Goal: Task Accomplishment & Management: Use online tool/utility

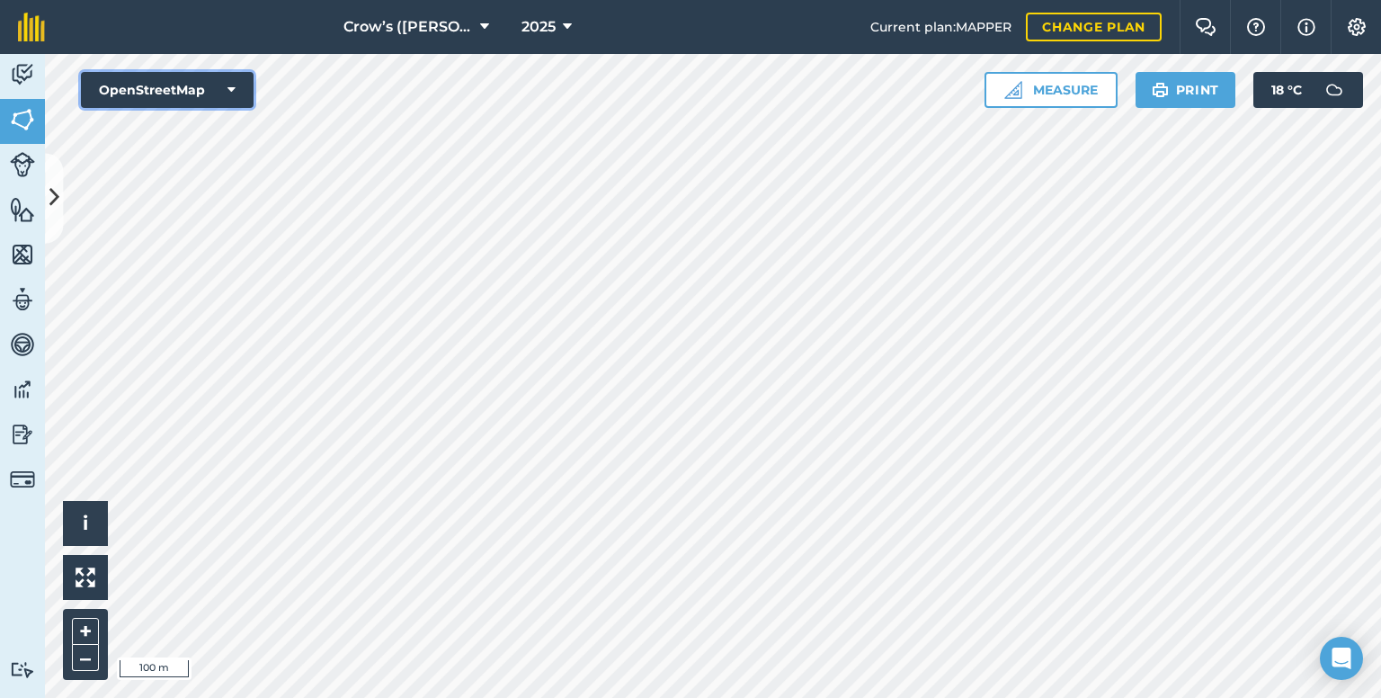
click at [169, 94] on button "OpenStreetMap" at bounding box center [167, 90] width 173 height 36
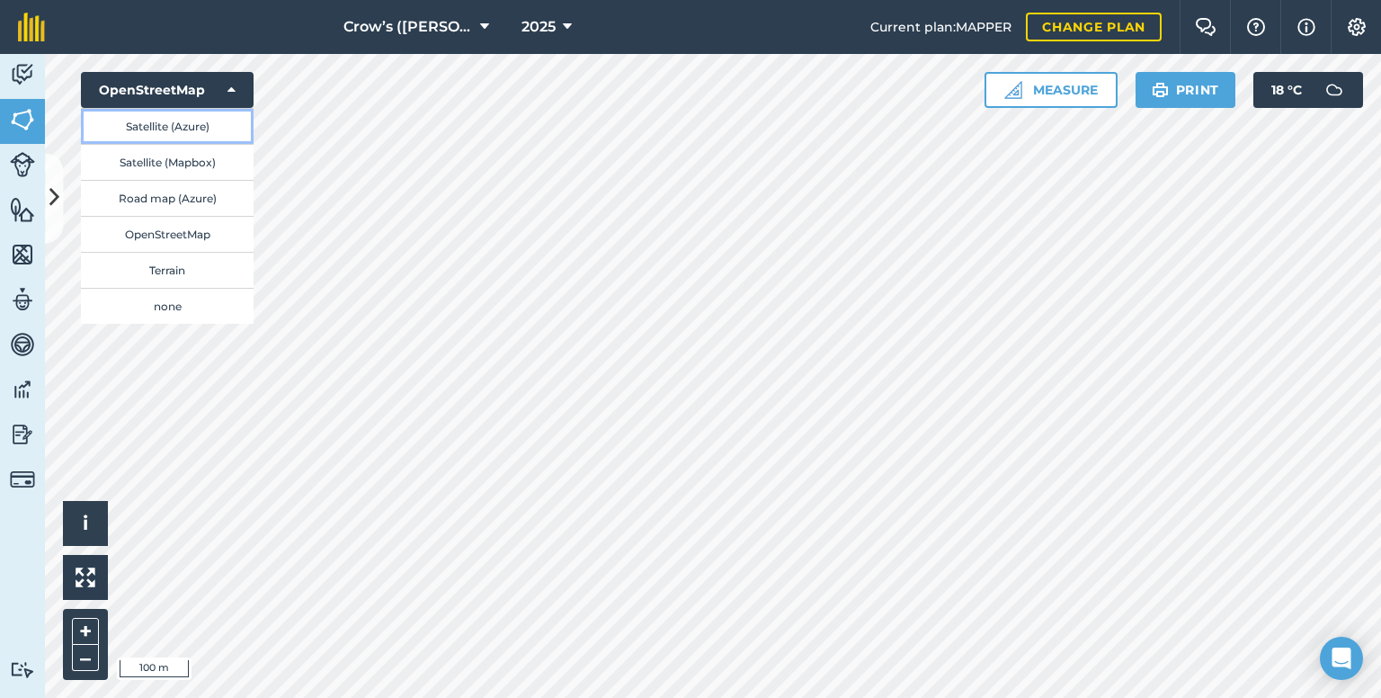
click at [176, 121] on button "Satellite (Azure)" at bounding box center [167, 126] width 173 height 36
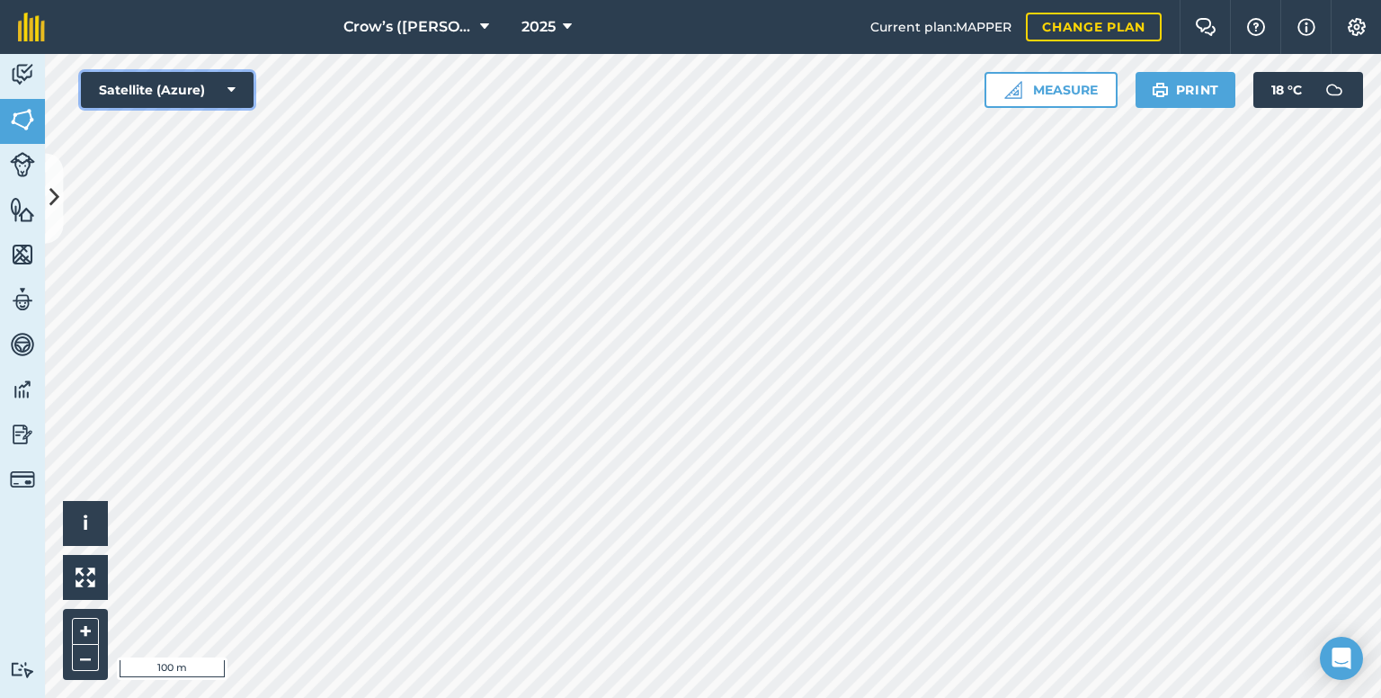
click at [169, 83] on button "Satellite (Azure)" at bounding box center [167, 90] width 173 height 36
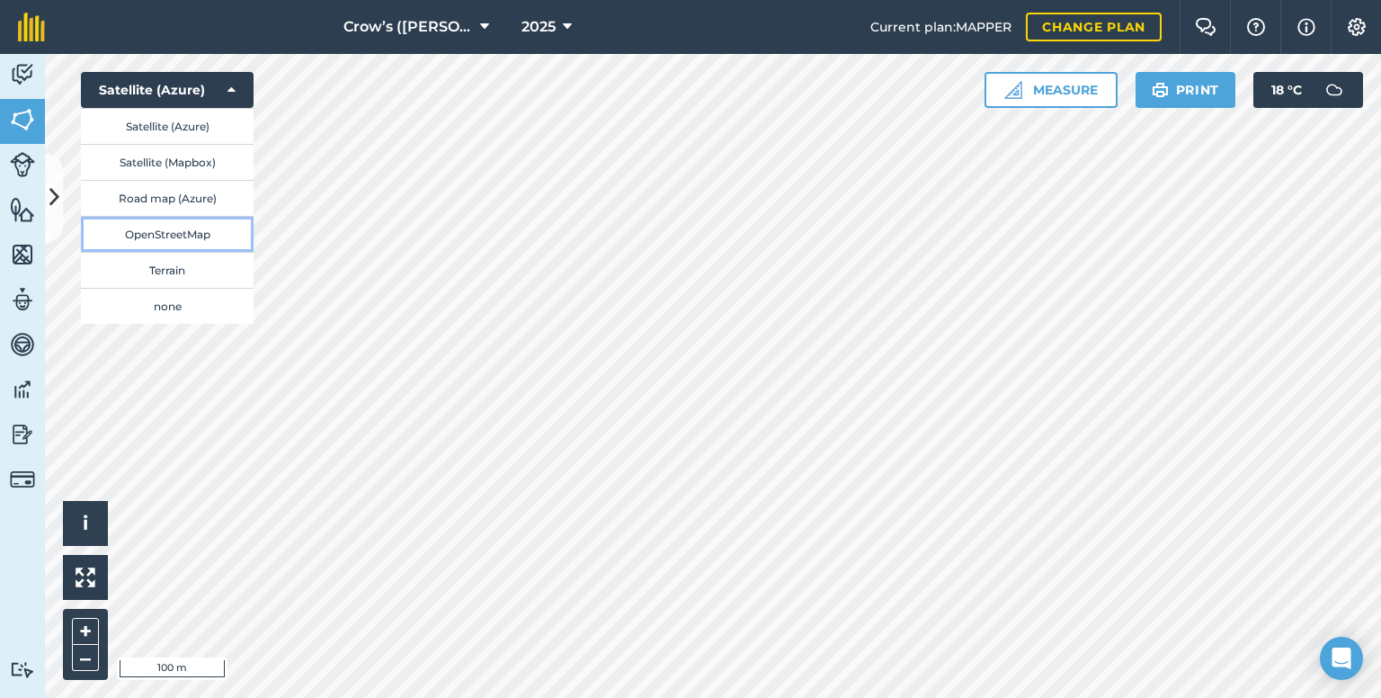
click at [173, 233] on button "OpenStreetMap" at bounding box center [167, 234] width 173 height 36
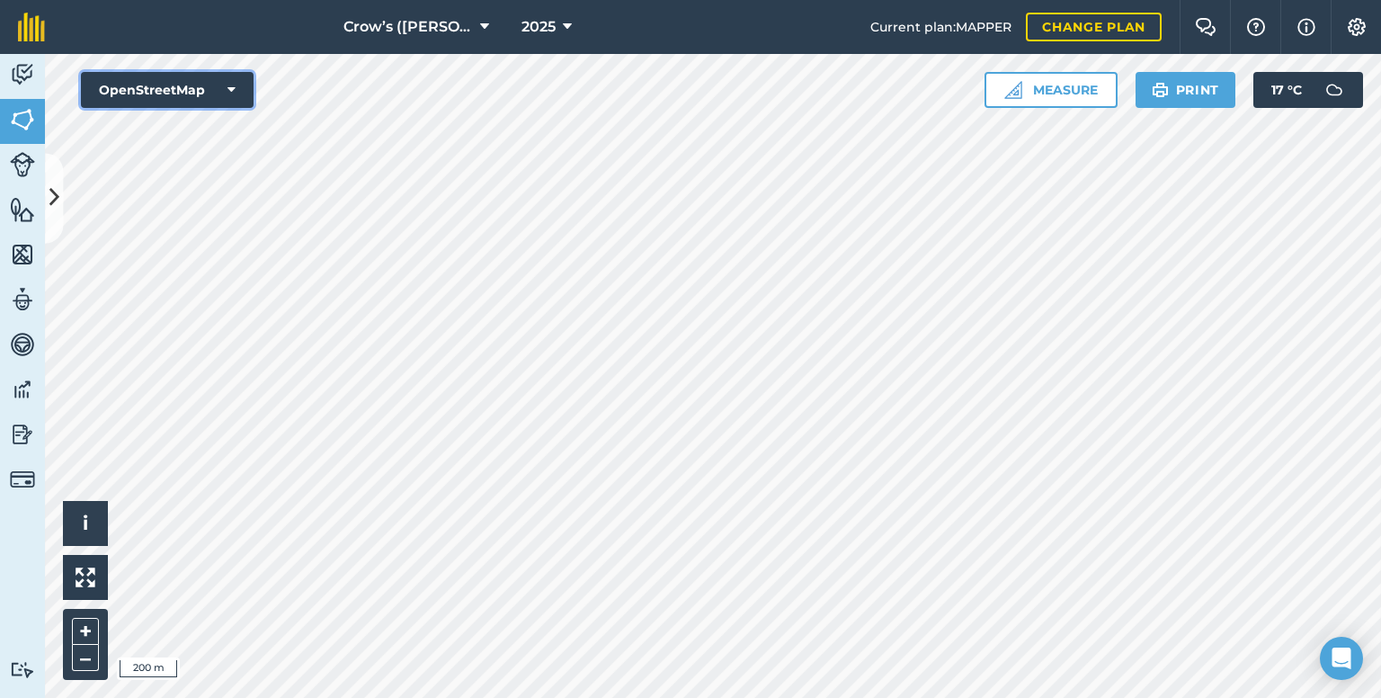
click at [159, 92] on button "OpenStreetMap" at bounding box center [167, 90] width 173 height 36
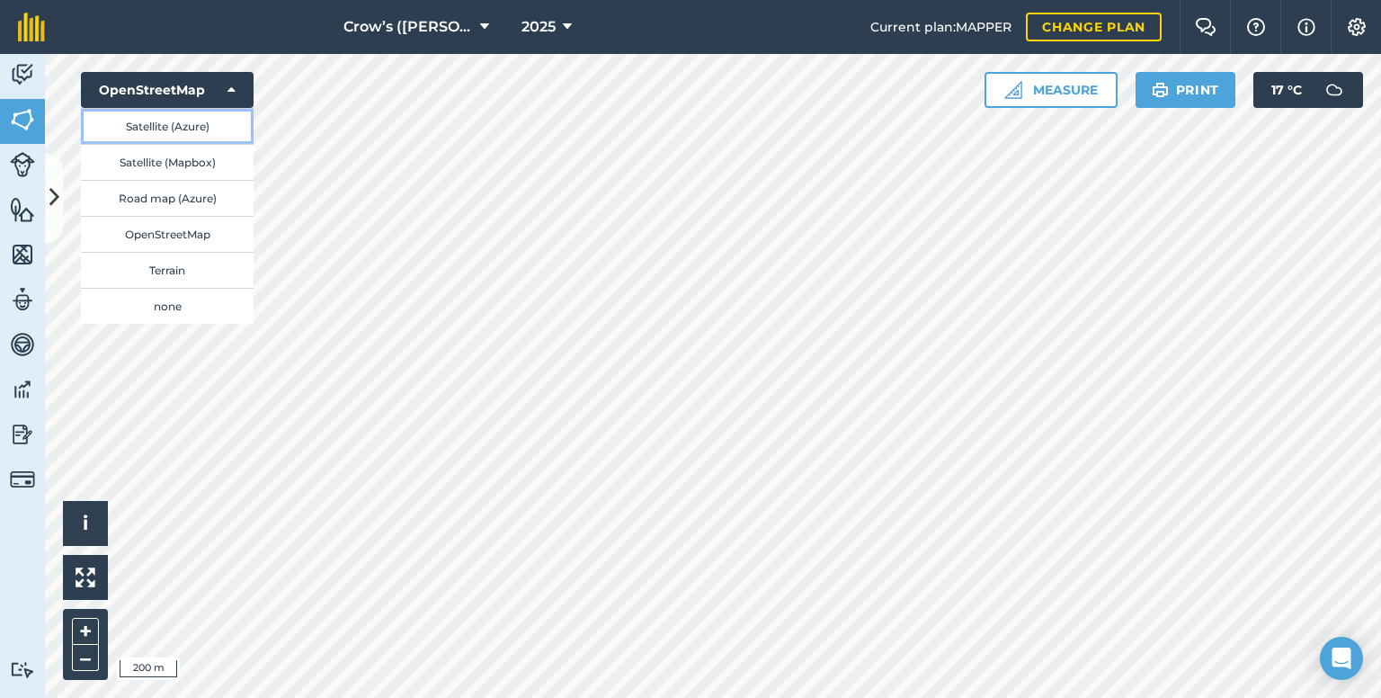
click at [164, 132] on button "Satellite (Azure)" at bounding box center [167, 126] width 173 height 36
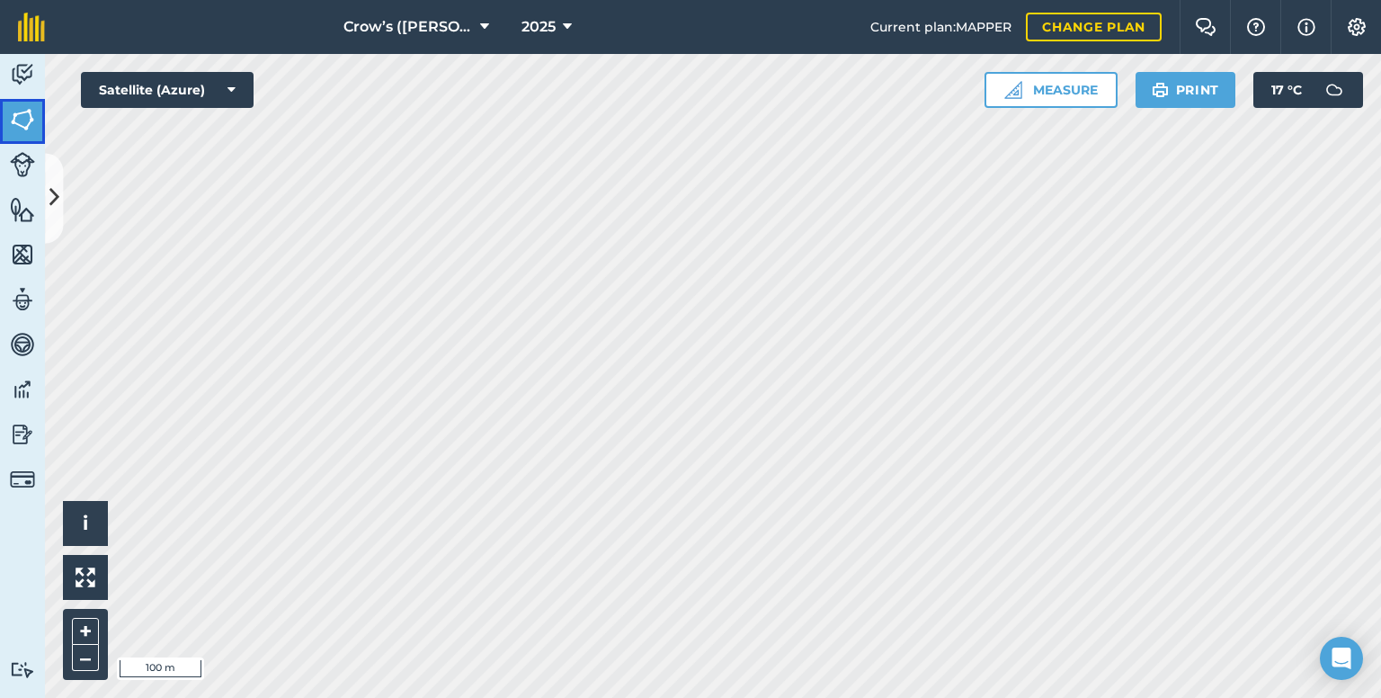
click at [17, 120] on img at bounding box center [22, 119] width 25 height 27
click at [52, 194] on icon at bounding box center [54, 198] width 10 height 31
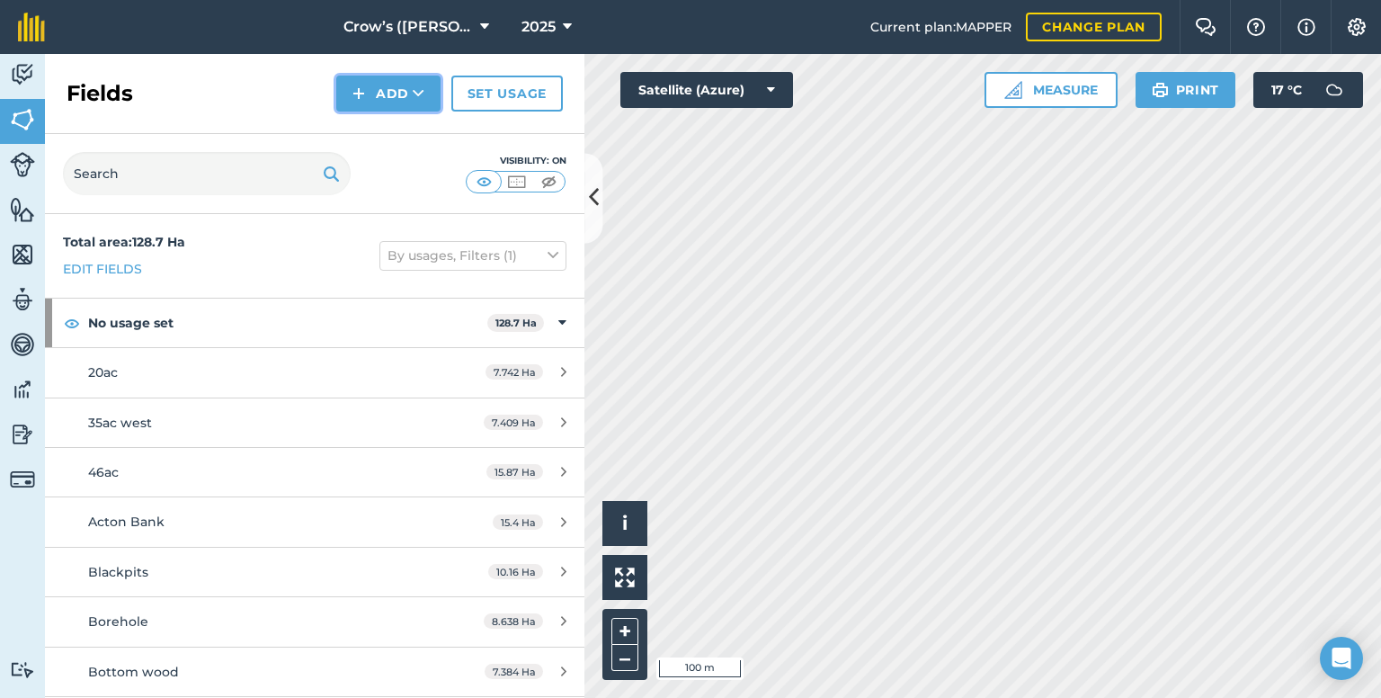
click at [380, 99] on button "Add" at bounding box center [388, 94] width 104 height 36
click at [381, 129] on link "Draw" at bounding box center [388, 134] width 99 height 40
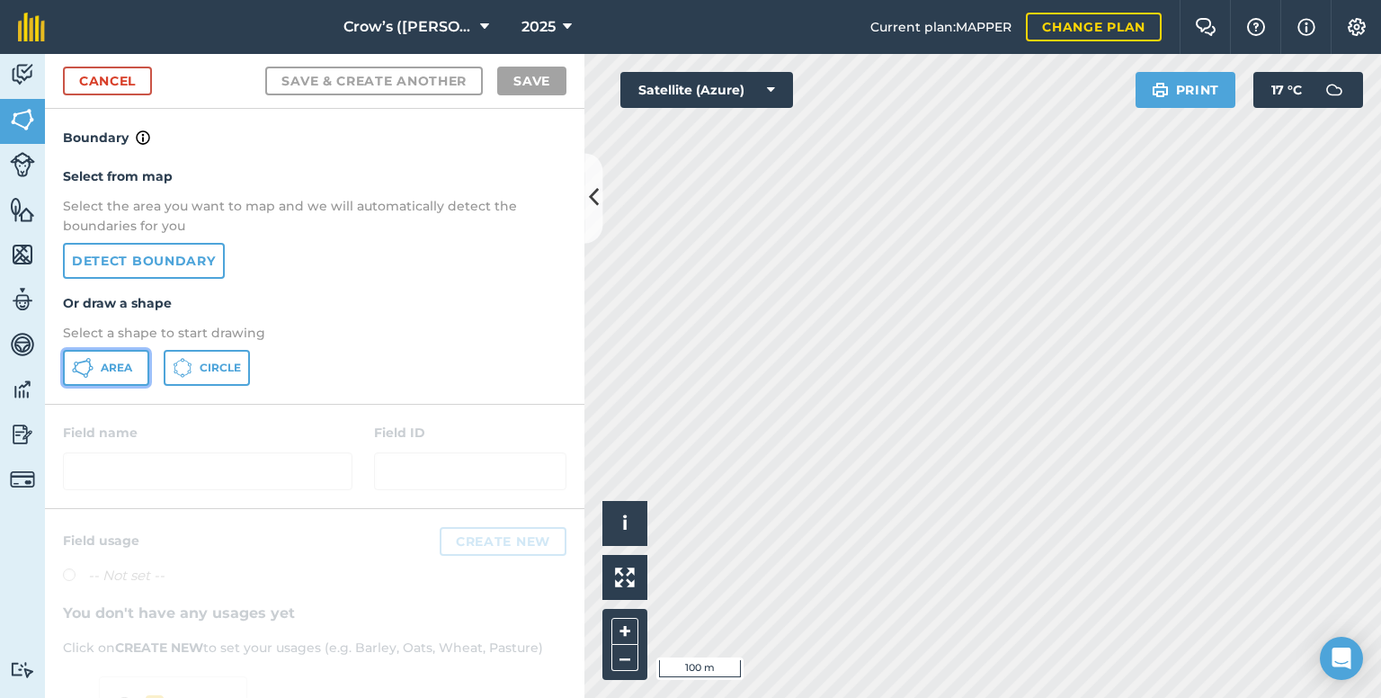
click at [91, 369] on icon at bounding box center [83, 368] width 22 height 22
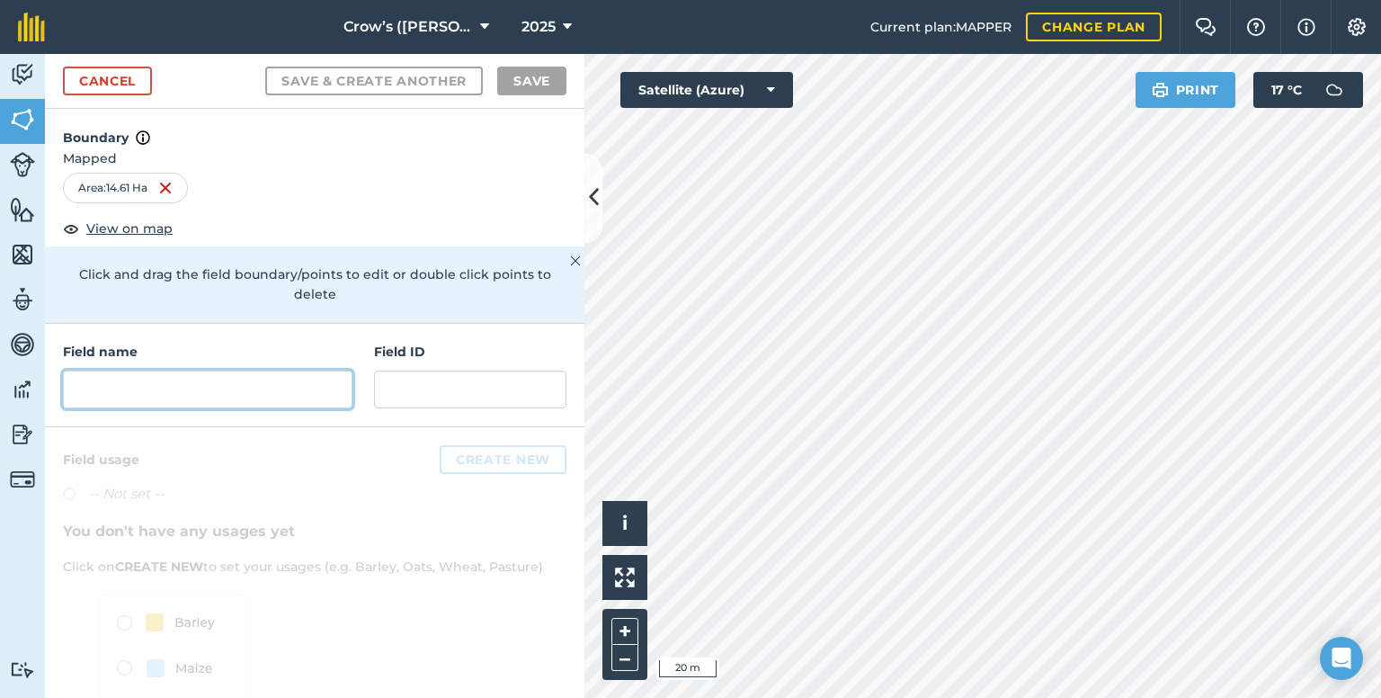
click at [226, 384] on input "text" at bounding box center [208, 389] width 290 height 38
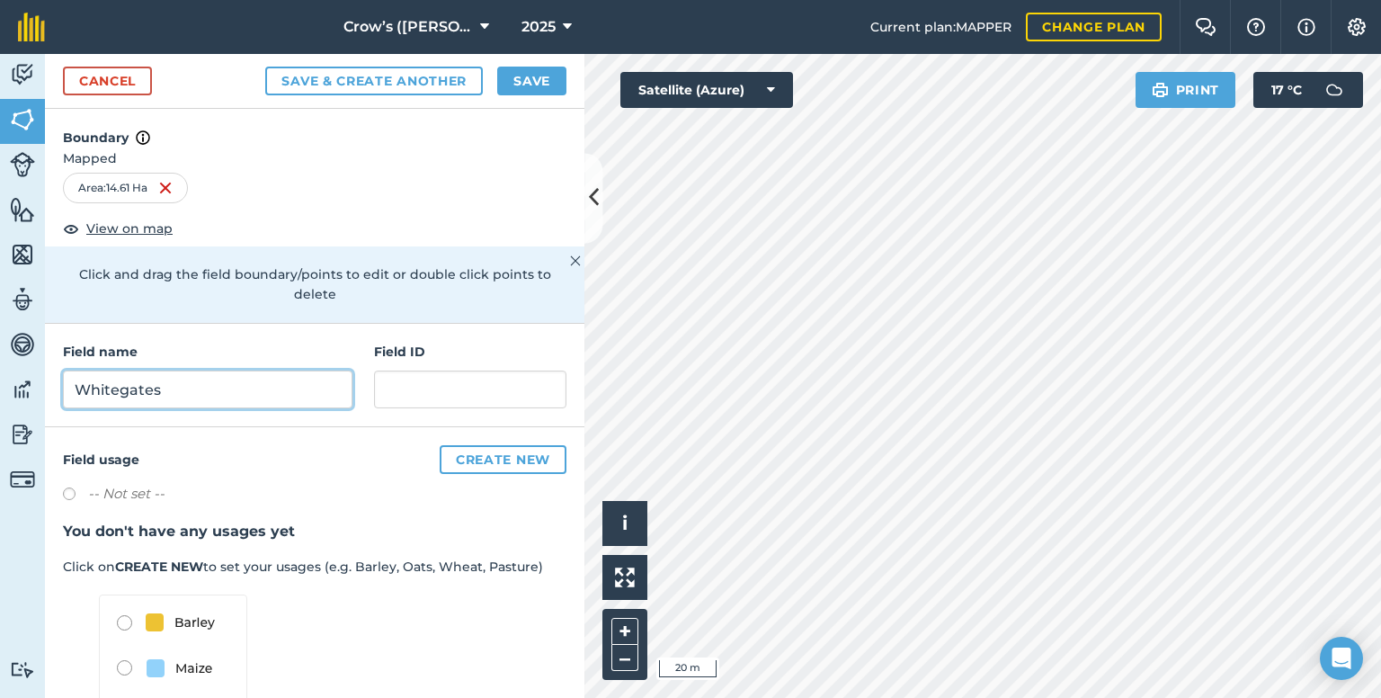
type input "Whitegates"
click at [533, 79] on button "Save" at bounding box center [531, 81] width 69 height 29
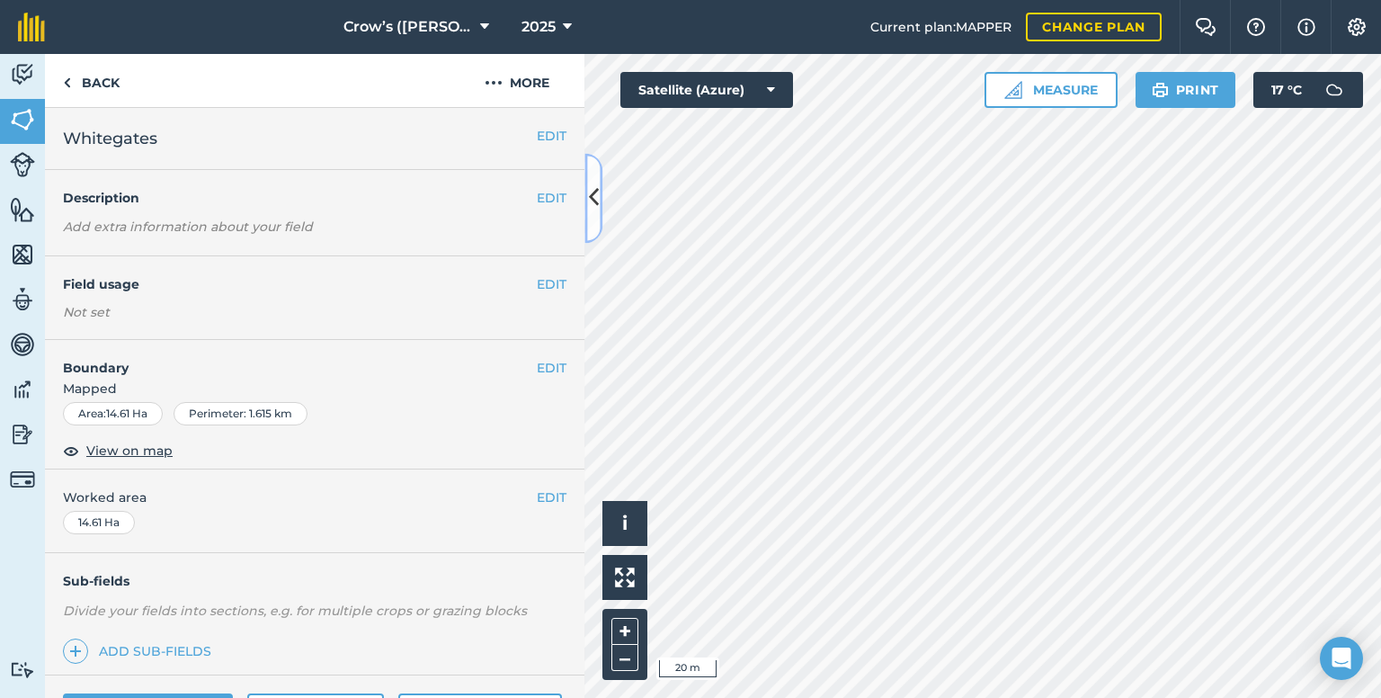
click at [589, 192] on icon at bounding box center [594, 198] width 10 height 31
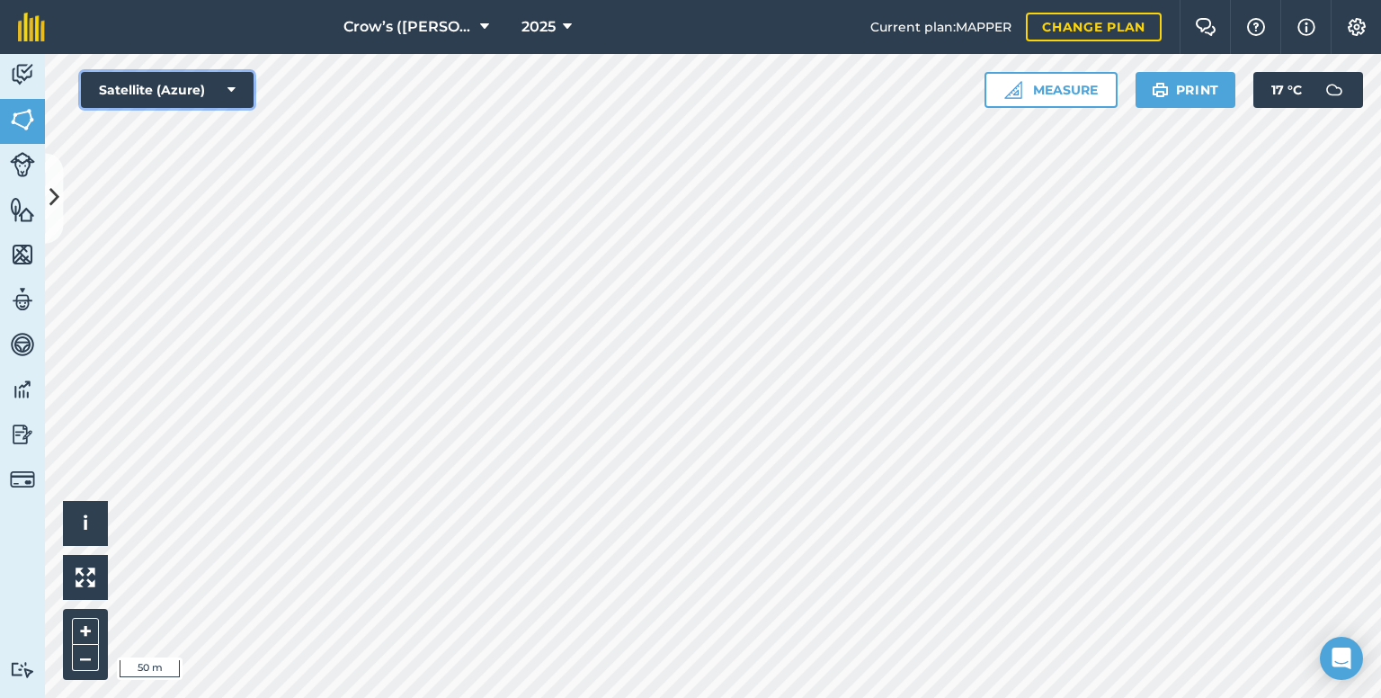
click at [192, 94] on button "Satellite (Azure)" at bounding box center [167, 90] width 173 height 36
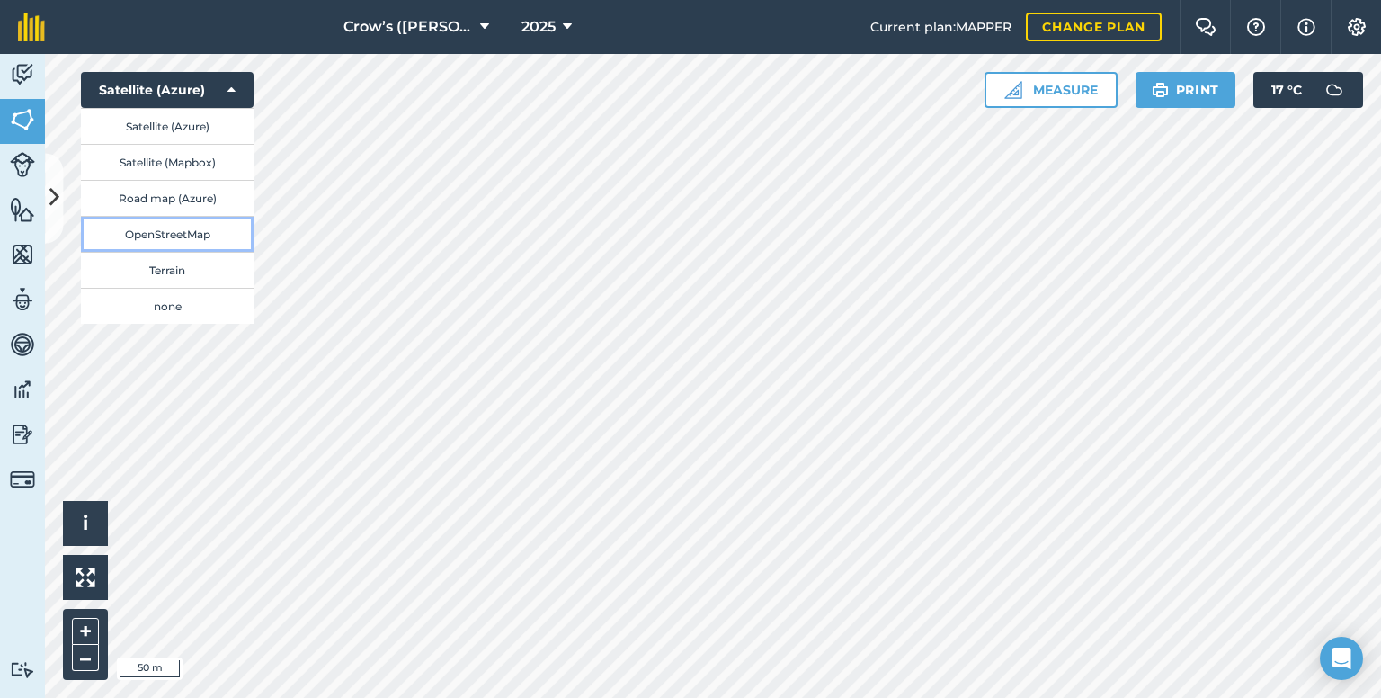
click at [171, 240] on button "OpenStreetMap" at bounding box center [167, 234] width 173 height 36
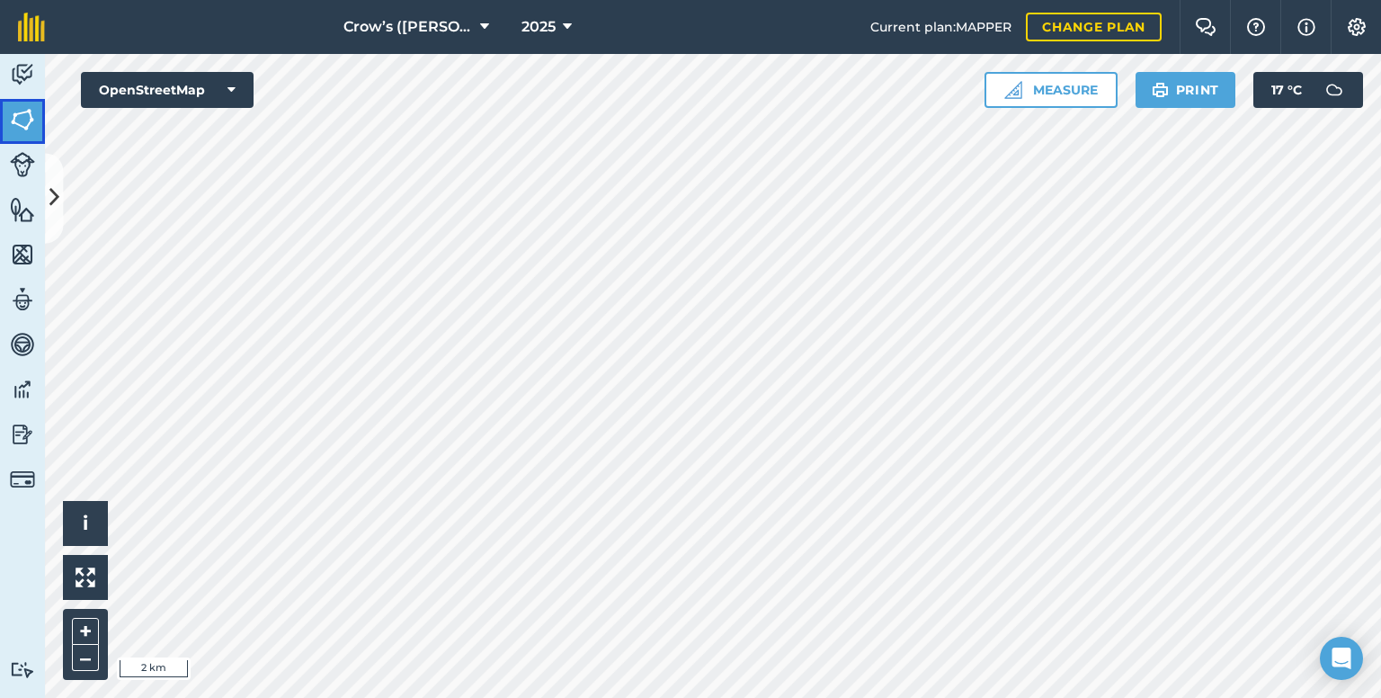
click at [14, 112] on img at bounding box center [22, 119] width 25 height 27
